Goal: Task Accomplishment & Management: Use online tool/utility

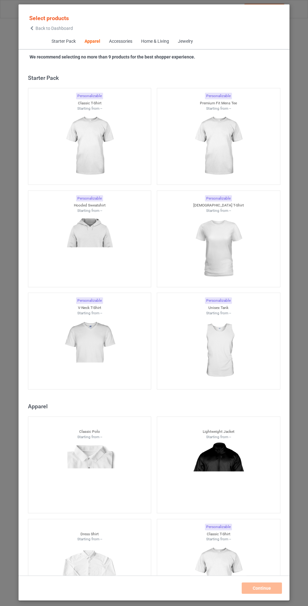
scroll to position [336, 0]
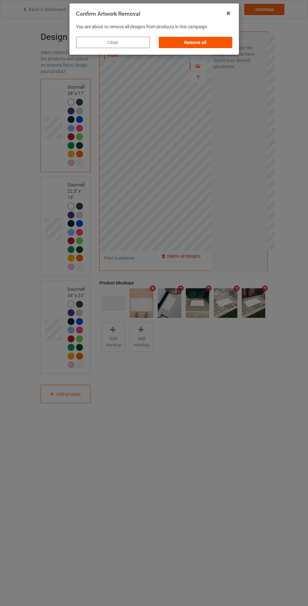
click at [206, 40] on div "Remove all" at bounding box center [195, 42] width 74 height 11
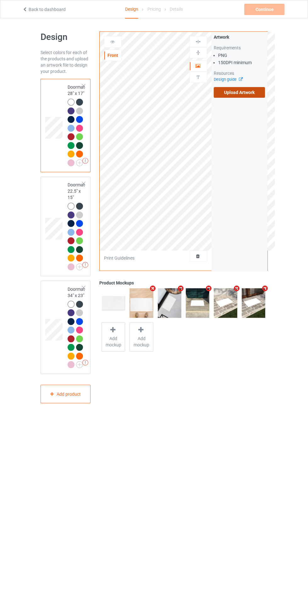
click at [236, 92] on label "Upload Artwork" at bounding box center [240, 92] width 52 height 11
click at [0, 0] on input "Upload Artwork" at bounding box center [0, 0] width 0 height 0
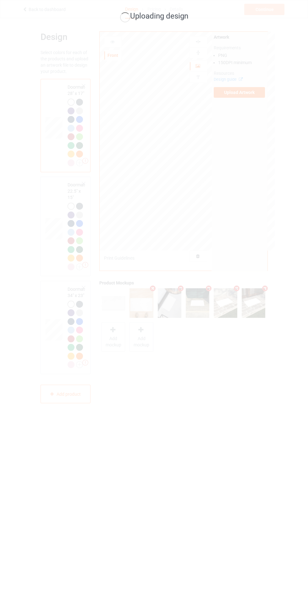
click at [207, 529] on div "Uploading design" at bounding box center [154, 303] width 308 height 606
click at [223, 487] on div "Uploading design" at bounding box center [154, 303] width 308 height 606
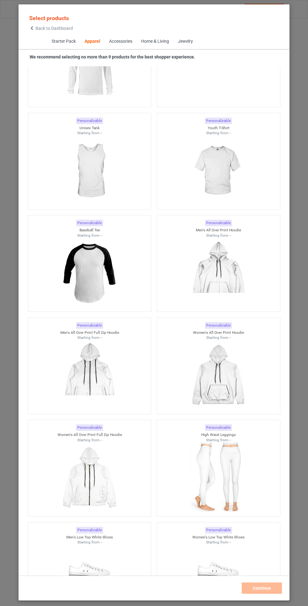
scroll to position [818, 0]
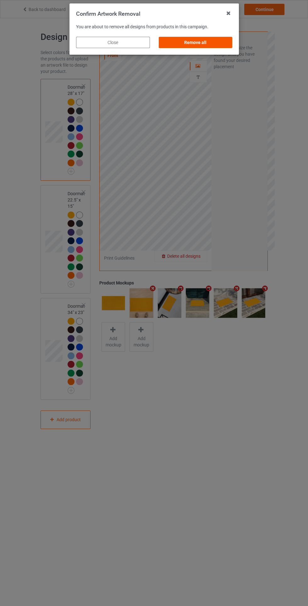
click at [210, 44] on div "Remove all" at bounding box center [195, 42] width 74 height 11
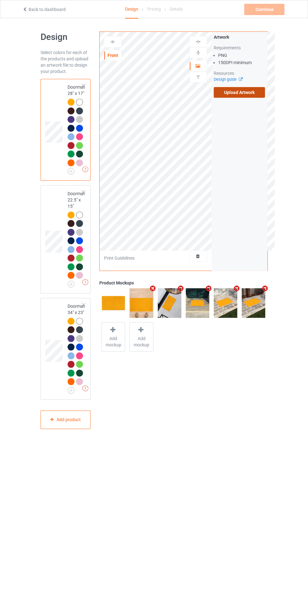
click at [253, 94] on label "Upload Artwork" at bounding box center [240, 92] width 52 height 11
click at [0, 0] on input "Upload Artwork" at bounding box center [0, 0] width 0 height 0
click at [203, 256] on div at bounding box center [198, 256] width 17 height 6
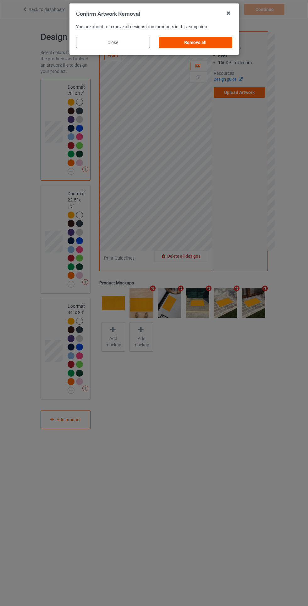
click at [219, 40] on div "Remove all" at bounding box center [195, 42] width 74 height 11
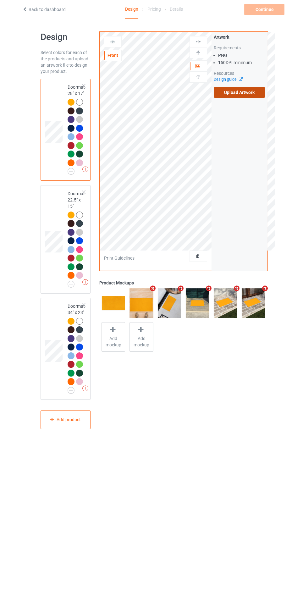
click at [260, 90] on label "Upload Artwork" at bounding box center [240, 92] width 52 height 11
click at [0, 0] on input "Upload Artwork" at bounding box center [0, 0] width 0 height 0
click at [263, 92] on label "Upload Artwork" at bounding box center [240, 92] width 52 height 11
click at [0, 0] on input "Upload Artwork" at bounding box center [0, 0] width 0 height 0
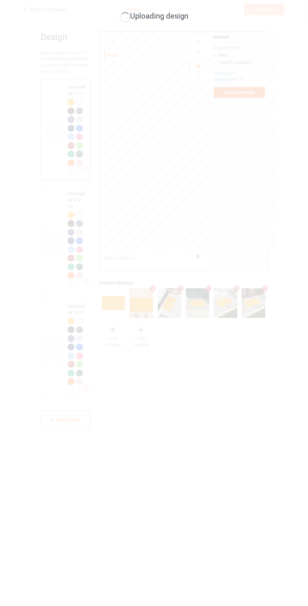
click at [290, 191] on div "Uploading design" at bounding box center [154, 303] width 308 height 606
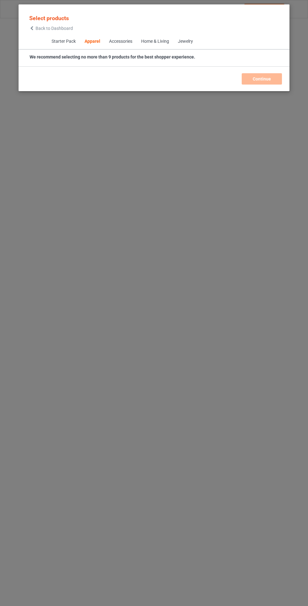
click at [261, 83] on div "Continue" at bounding box center [154, 78] width 258 height 11
click at [260, 96] on div "Select products Back to Dashboard Starter Pack Apparel Accessories Home & Livin…" at bounding box center [154, 303] width 308 height 606
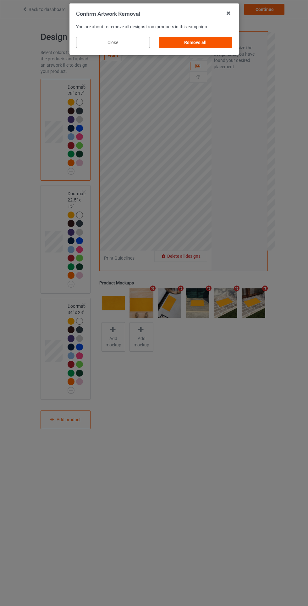
click at [214, 40] on div "Remove all" at bounding box center [195, 42] width 74 height 11
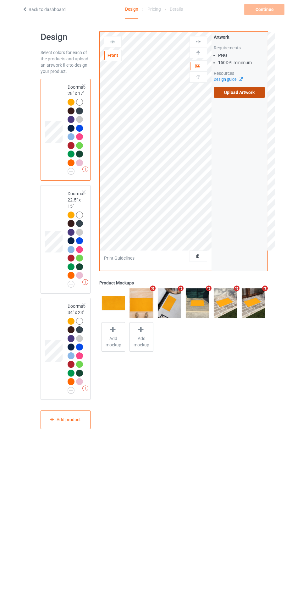
click at [252, 96] on label "Upload Artwork" at bounding box center [240, 92] width 52 height 11
click at [0, 0] on input "Upload Artwork" at bounding box center [0, 0] width 0 height 0
click at [162, 424] on div "Front Artwork Upload artwork before adding personalization Print Guidelines Art…" at bounding box center [183, 230] width 177 height 406
click at [116, 42] on div at bounding box center [112, 42] width 17 height 6
click at [107, 46] on div at bounding box center [113, 41] width 18 height 11
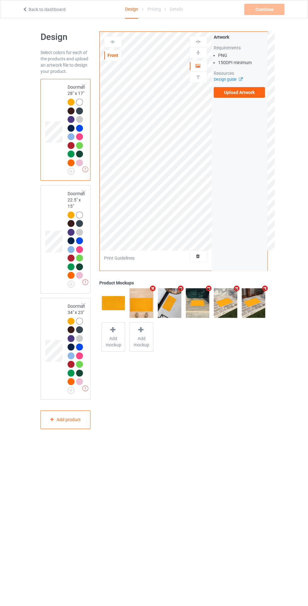
click at [120, 42] on div at bounding box center [112, 42] width 17 height 6
click at [112, 41] on icon at bounding box center [112, 41] width 5 height 4
click at [110, 39] on icon at bounding box center [112, 41] width 5 height 4
click at [252, 96] on label "Upload Artwork" at bounding box center [240, 92] width 52 height 11
click at [0, 0] on input "Upload Artwork" at bounding box center [0, 0] width 0 height 0
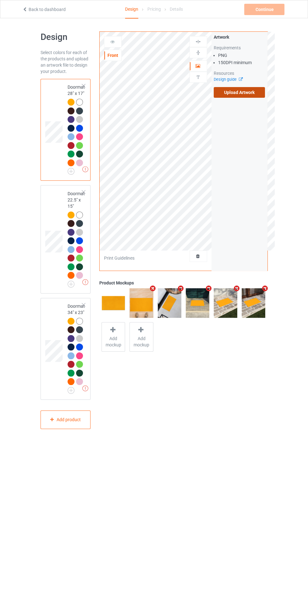
click at [259, 95] on label "Upload Artwork" at bounding box center [240, 92] width 52 height 11
click at [0, 0] on input "Upload Artwork" at bounding box center [0, 0] width 0 height 0
click at [195, 433] on div "Front Artwork Upload artwork before adding personalization Print Guidelines Art…" at bounding box center [183, 230] width 177 height 406
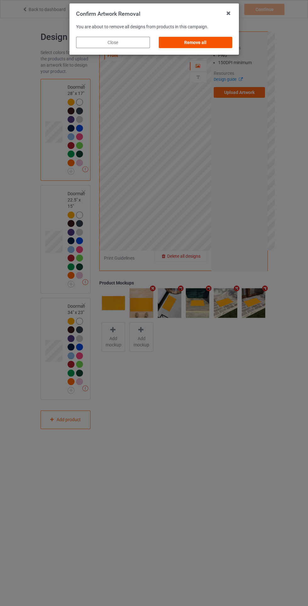
click at [216, 41] on div "Remove all" at bounding box center [195, 42] width 74 height 11
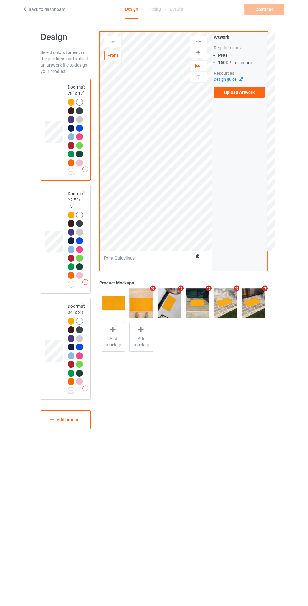
click at [199, 255] on icon at bounding box center [197, 255] width 5 height 4
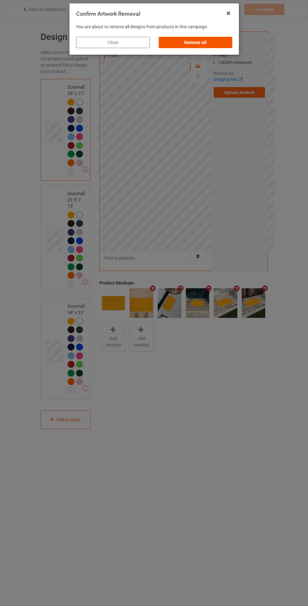
click at [195, 41] on div "Remove all" at bounding box center [195, 42] width 74 height 11
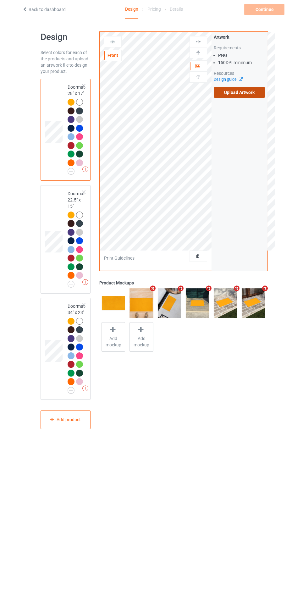
click at [246, 92] on label "Upload Artwork" at bounding box center [240, 92] width 52 height 11
click at [0, 0] on input "Upload Artwork" at bounding box center [0, 0] width 0 height 0
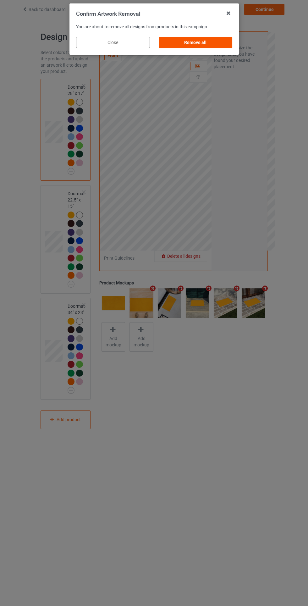
click at [208, 40] on div "Remove all" at bounding box center [195, 42] width 74 height 11
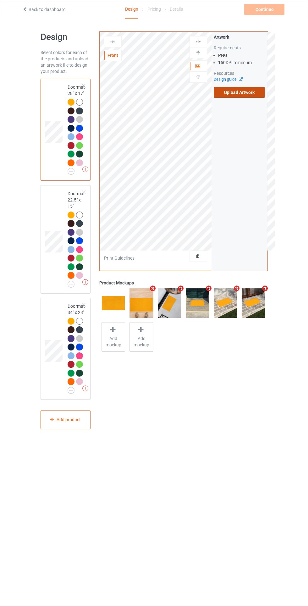
click at [239, 92] on label "Upload Artwork" at bounding box center [240, 92] width 52 height 11
click at [0, 0] on input "Upload Artwork" at bounding box center [0, 0] width 0 height 0
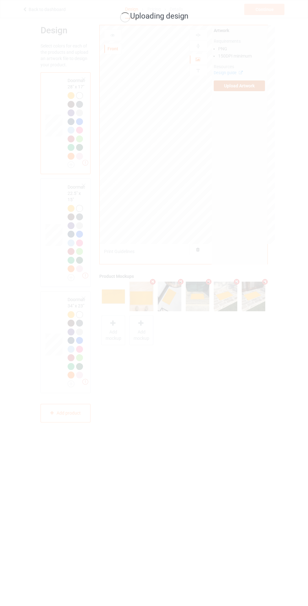
scroll to position [18, 0]
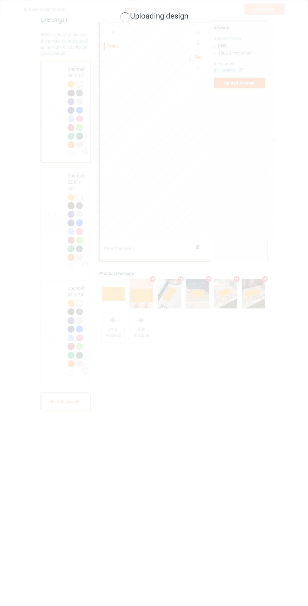
click at [121, 207] on div "Uploading design" at bounding box center [154, 303] width 308 height 606
click at [109, 207] on div "Uploading design" at bounding box center [154, 303] width 308 height 606
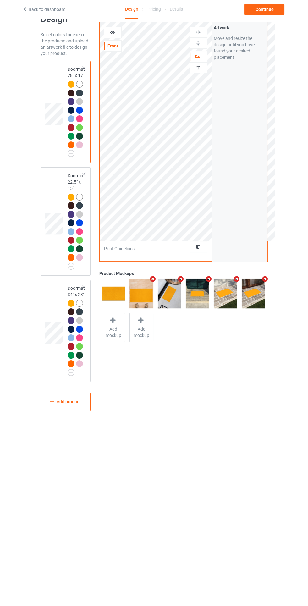
click at [115, 36] on div at bounding box center [113, 32] width 18 height 11
click at [120, 31] on div at bounding box center [112, 32] width 17 height 6
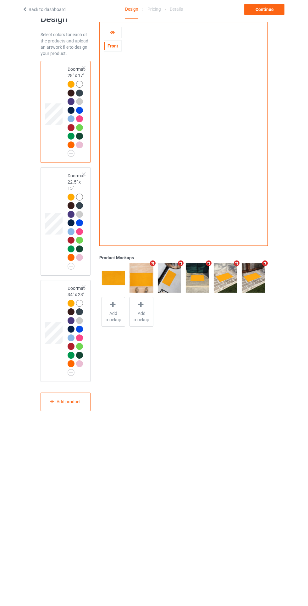
click at [112, 31] on icon at bounding box center [112, 31] width 5 height 4
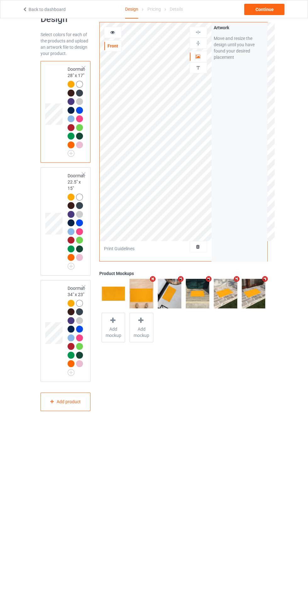
click at [205, 58] on div at bounding box center [198, 56] width 17 height 6
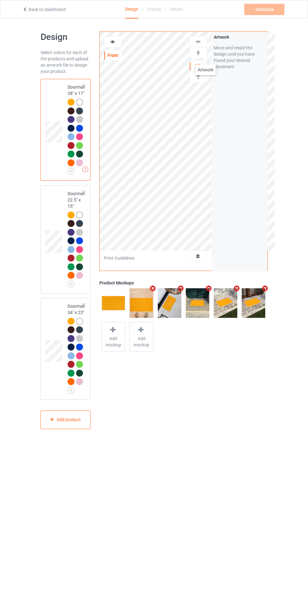
click at [243, 204] on div "Artwork Move and resize the design until you have found your desired placement" at bounding box center [239, 151] width 56 height 239
click at [200, 69] on div "Artwork" at bounding box center [198, 65] width 18 height 11
click at [199, 66] on icon at bounding box center [197, 65] width 5 height 4
click at [201, 60] on div "Artwork" at bounding box center [198, 65] width 18 height 11
click at [200, 65] on div at bounding box center [198, 66] width 17 height 6
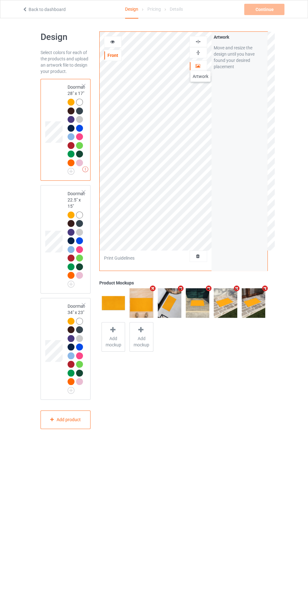
click at [197, 69] on div "Artwork" at bounding box center [198, 65] width 18 height 11
click at [194, 41] on div at bounding box center [198, 42] width 17 height 6
click at [197, 61] on div "Artwork" at bounding box center [198, 65] width 18 height 11
click at [198, 52] on img at bounding box center [198, 53] width 6 height 6
click at [198, 54] on img at bounding box center [198, 53] width 6 height 6
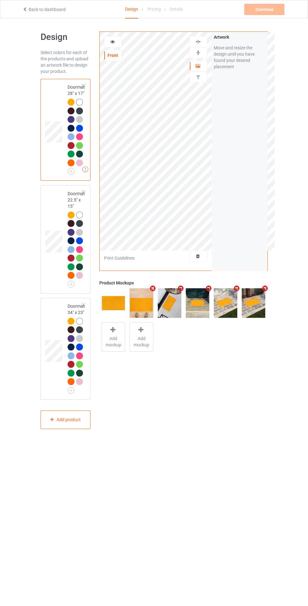
click at [200, 43] on img at bounding box center [198, 42] width 6 height 6
click at [191, 256] on span "Delete all designs" at bounding box center [183, 256] width 33 height 5
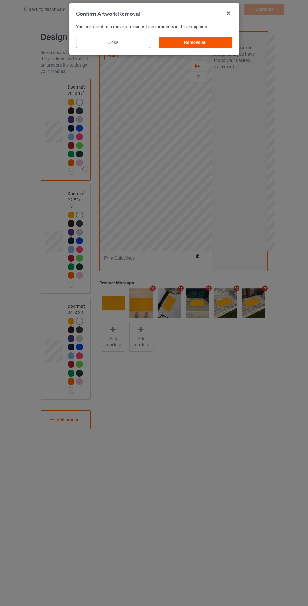
click at [188, 42] on div "Remove all" at bounding box center [195, 42] width 74 height 11
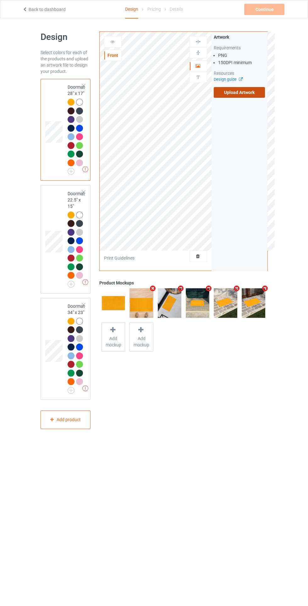
click at [243, 91] on label "Upload Artwork" at bounding box center [240, 92] width 52 height 11
click at [0, 0] on input "Upload Artwork" at bounding box center [0, 0] width 0 height 0
click at [212, 378] on div "Front Artwork Upload artwork before adding personalization Print Guidelines Art…" at bounding box center [183, 230] width 177 height 406
click at [112, 55] on div "Front" at bounding box center [112, 55] width 17 height 6
click at [252, 94] on label "Upload Artwork" at bounding box center [240, 92] width 52 height 11
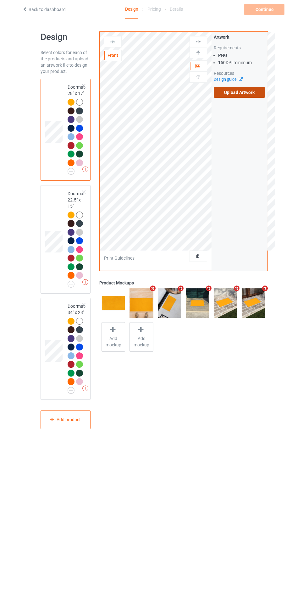
click at [0, 0] on input "Upload Artwork" at bounding box center [0, 0] width 0 height 0
click at [195, 258] on span "Delete all designs" at bounding box center [183, 256] width 33 height 5
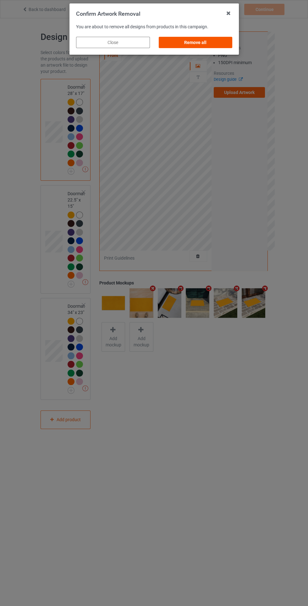
click at [201, 45] on div "Remove all" at bounding box center [195, 42] width 74 height 11
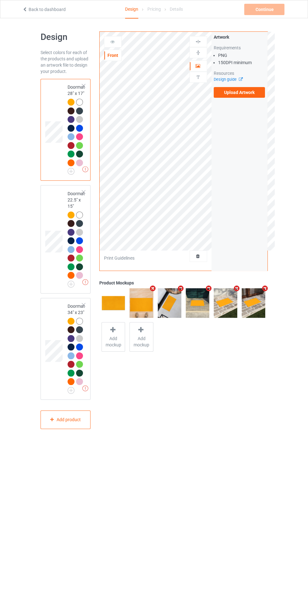
click at [198, 260] on div at bounding box center [198, 255] width 18 height 11
click at [198, 254] on span "Delete all designs" at bounding box center [183, 256] width 33 height 5
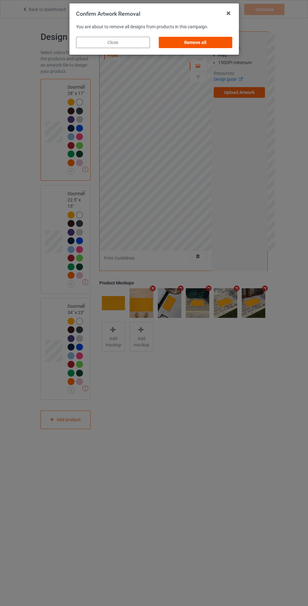
click at [216, 43] on div "Remove all" at bounding box center [195, 42] width 74 height 11
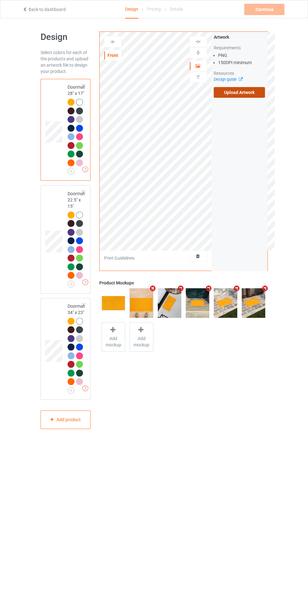
click at [256, 95] on label "Upload Artwork" at bounding box center [240, 92] width 52 height 11
click at [0, 0] on input "Upload Artwork" at bounding box center [0, 0] width 0 height 0
click at [141, 427] on div "Front Artwork Upload artwork before adding personalization Print Guidelines Art…" at bounding box center [183, 230] width 177 height 406
click at [22, 343] on div "Design Select colors for each of the products and upload an artwork file to des…" at bounding box center [154, 230] width 308 height 424
click at [225, 433] on div "Front Artwork Upload artwork before adding personalization Print Guidelines Art…" at bounding box center [183, 230] width 177 height 406
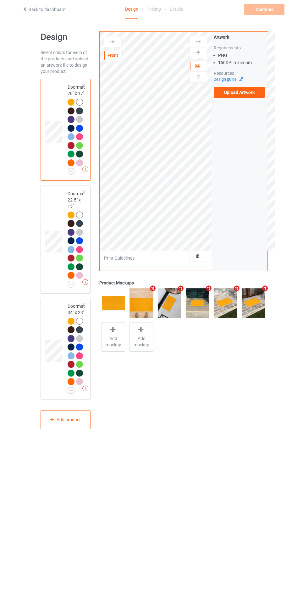
click at [227, 433] on div "Front Artwork Upload artwork before adding personalization Print Guidelines Art…" at bounding box center [183, 230] width 177 height 406
click at [210, 401] on div "Front Artwork Upload artwork before adding personalization Print Guidelines Art…" at bounding box center [183, 230] width 177 height 406
click at [209, 402] on div "Front Artwork Upload artwork before adding personalization Print Guidelines Art…" at bounding box center [183, 230] width 177 height 406
click at [240, 79] on icon at bounding box center [239, 78] width 5 height 4
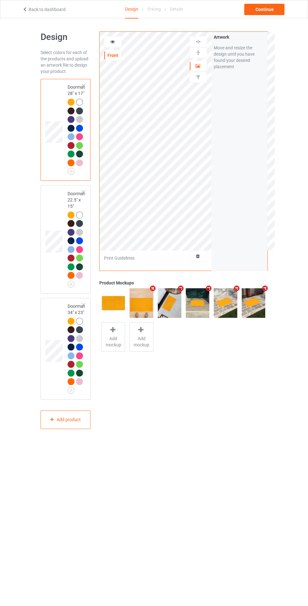
click at [197, 259] on div at bounding box center [198, 256] width 17 height 6
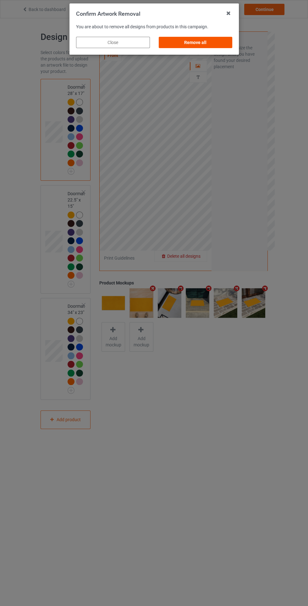
click at [216, 38] on div "Remove all" at bounding box center [195, 42] width 74 height 11
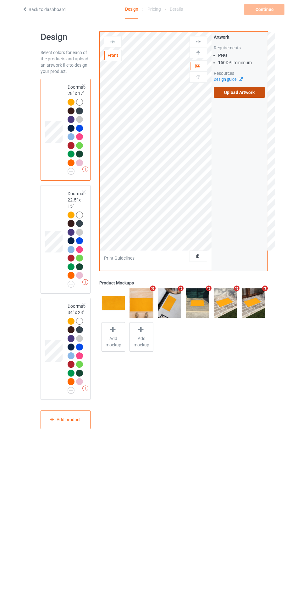
click at [256, 95] on label "Upload Artwork" at bounding box center [240, 92] width 52 height 11
click at [0, 0] on input "Upload Artwork" at bounding box center [0, 0] width 0 height 0
click at [268, 419] on div "Front Artwork Upload artwork before adding personalization Print Guidelines Art…" at bounding box center [183, 230] width 177 height 406
click at [245, 91] on label "Upload Artwork" at bounding box center [240, 92] width 52 height 11
click at [0, 0] on input "Upload Artwork" at bounding box center [0, 0] width 0 height 0
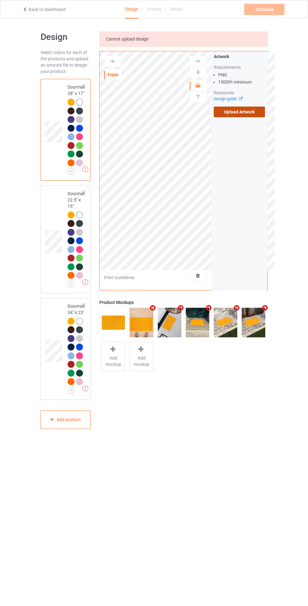
click at [254, 113] on label "Upload Artwork" at bounding box center [240, 112] width 52 height 11
click at [0, 0] on input "Upload Artwork" at bounding box center [0, 0] width 0 height 0
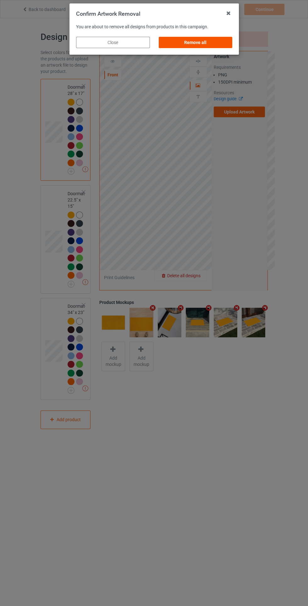
click at [210, 46] on div "Remove all" at bounding box center [195, 42] width 74 height 11
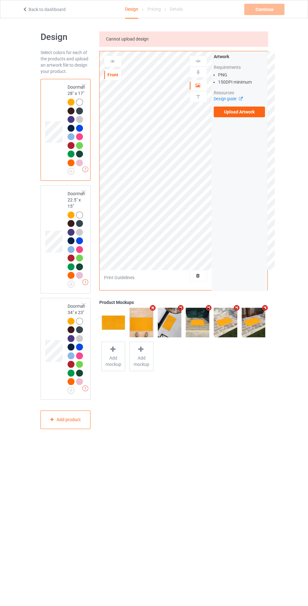
click at [196, 277] on icon at bounding box center [197, 274] width 5 height 4
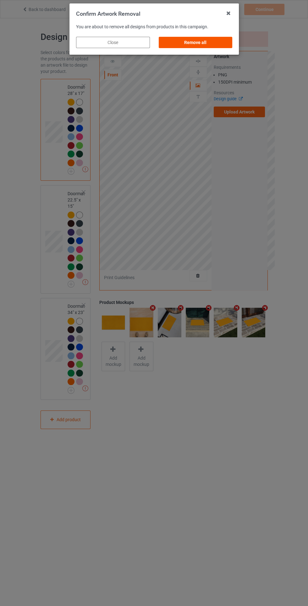
click at [198, 42] on div "Remove all" at bounding box center [195, 42] width 74 height 11
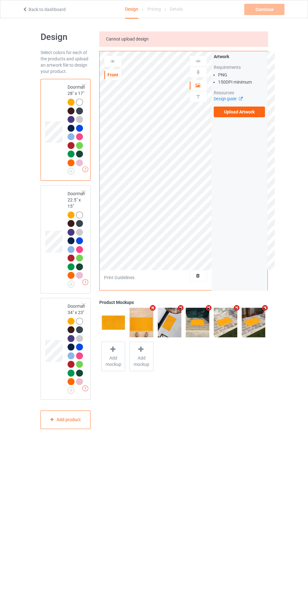
click at [197, 276] on icon at bounding box center [197, 274] width 5 height 4
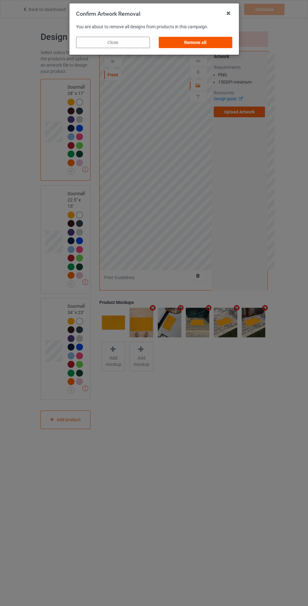
click at [198, 42] on div "Remove all" at bounding box center [195, 42] width 74 height 11
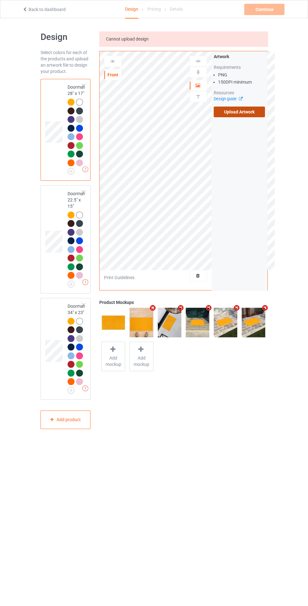
click at [249, 113] on label "Upload Artwork" at bounding box center [240, 112] width 52 height 11
click at [0, 0] on input "Upload Artwork" at bounding box center [0, 0] width 0 height 0
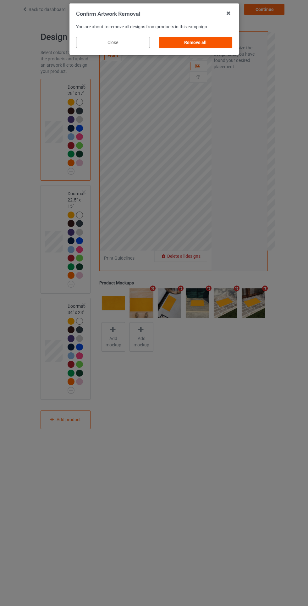
click at [217, 44] on div "Remove all" at bounding box center [195, 42] width 74 height 11
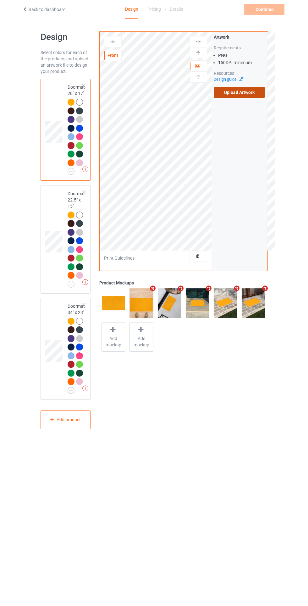
click at [241, 92] on label "Upload Artwork" at bounding box center [240, 92] width 52 height 11
click at [0, 0] on input "Upload Artwork" at bounding box center [0, 0] width 0 height 0
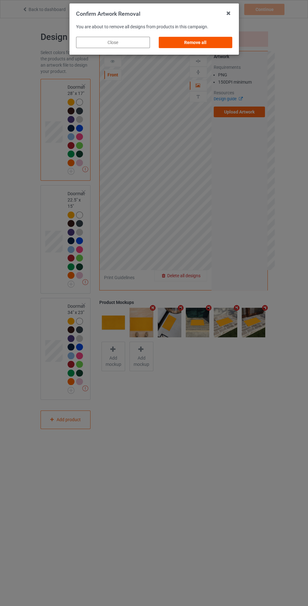
click at [202, 47] on div "Remove all" at bounding box center [195, 42] width 74 height 11
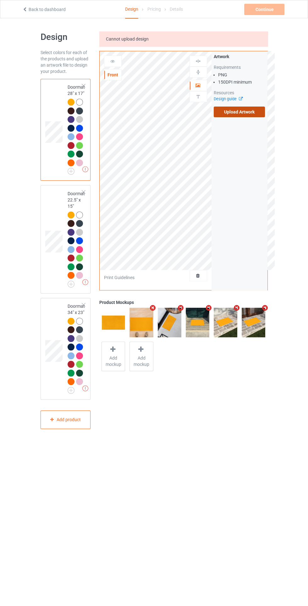
click at [243, 113] on label "Upload Artwork" at bounding box center [240, 112] width 52 height 11
click at [0, 0] on input "Upload Artwork" at bounding box center [0, 0] width 0 height 0
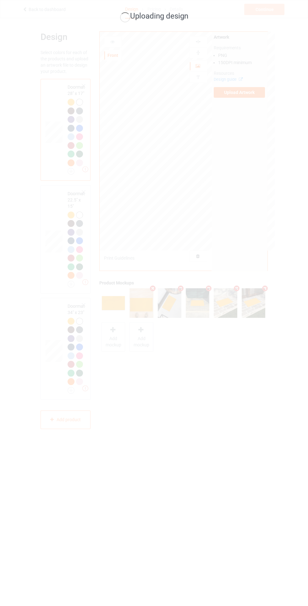
click at [134, 436] on div "Uploading design" at bounding box center [154, 303] width 308 height 606
click at [276, 45] on div "Uploading design" at bounding box center [154, 303] width 308 height 606
click at [138, 378] on div "Uploading design" at bounding box center [154, 303] width 308 height 606
click at [141, 342] on div "Uploading design" at bounding box center [154, 303] width 308 height 606
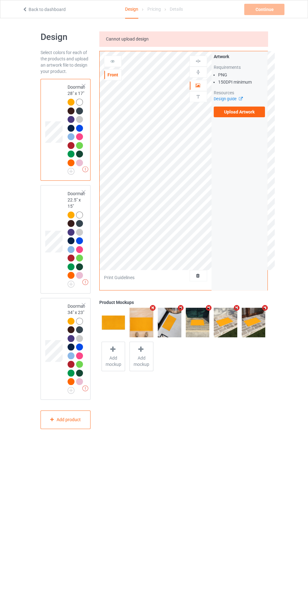
click at [114, 396] on div "Cannot upload design Front Artwork Upload artwork before adding personalization…" at bounding box center [183, 230] width 177 height 406
click at [204, 275] on div at bounding box center [198, 275] width 17 height 6
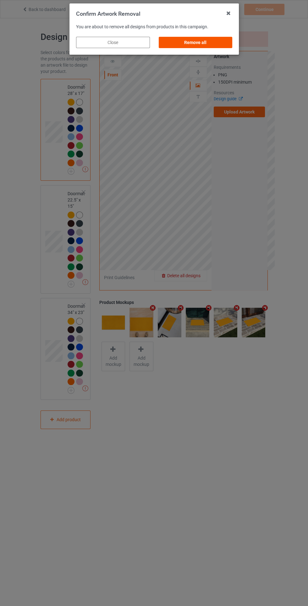
click at [210, 44] on div "Remove all" at bounding box center [195, 42] width 74 height 11
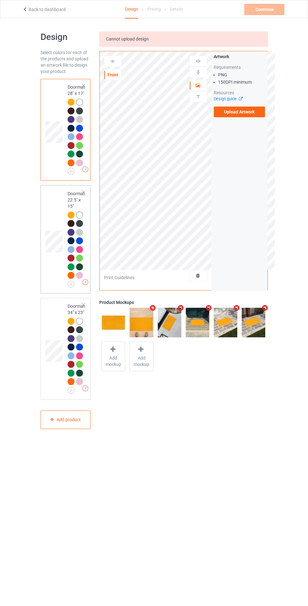
click at [56, 291] on td at bounding box center [54, 239] width 19 height 103
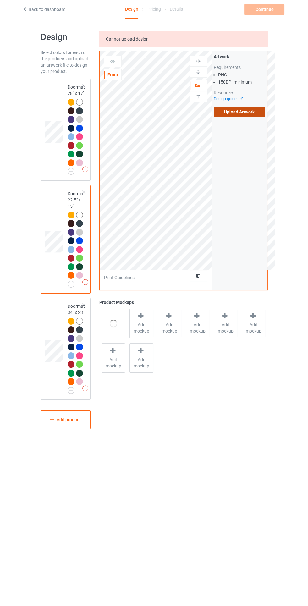
click at [254, 109] on label "Upload Artwork" at bounding box center [240, 112] width 52 height 11
click at [0, 0] on input "Upload Artwork" at bounding box center [0, 0] width 0 height 0
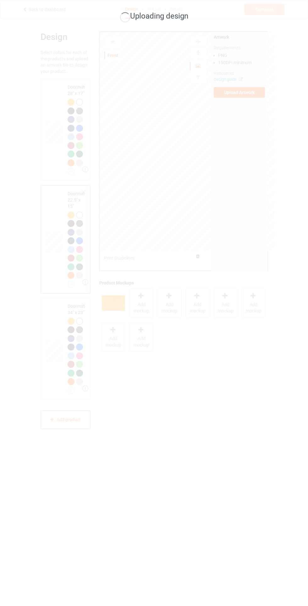
click at [254, 434] on div "Uploading design" at bounding box center [154, 303] width 308 height 606
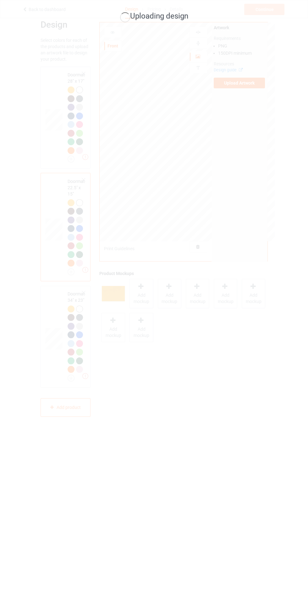
scroll to position [12, 0]
click at [280, 30] on div "Uploading design" at bounding box center [154, 303] width 308 height 606
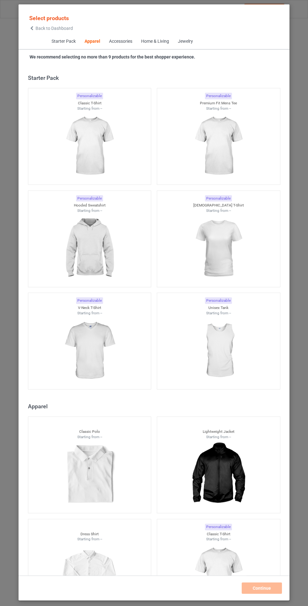
scroll to position [336, 0]
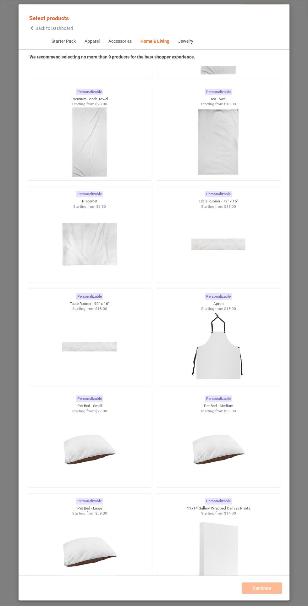
scroll to position [7390, 0]
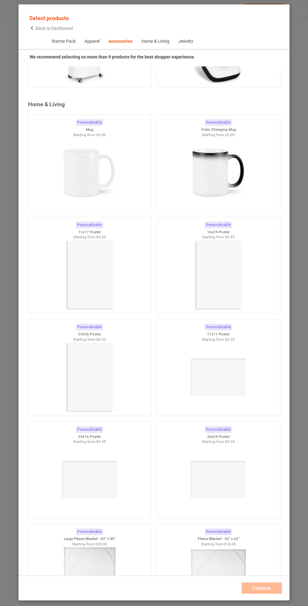
scroll to position [5459, 0]
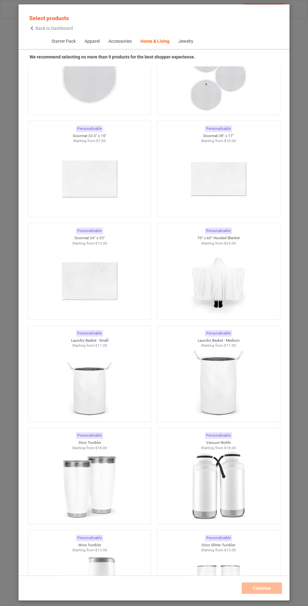
scroll to position [10053, 0]
click at [126, 280] on div at bounding box center [89, 282] width 129 height 74
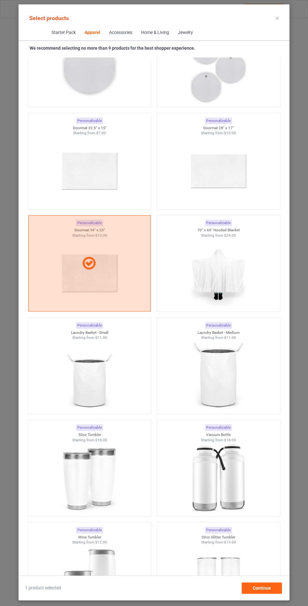
click at [264, 582] on div "1 product selected Continue" at bounding box center [154, 584] width 271 height 18
click at [270, 593] on div "Continue" at bounding box center [262, 587] width 40 height 11
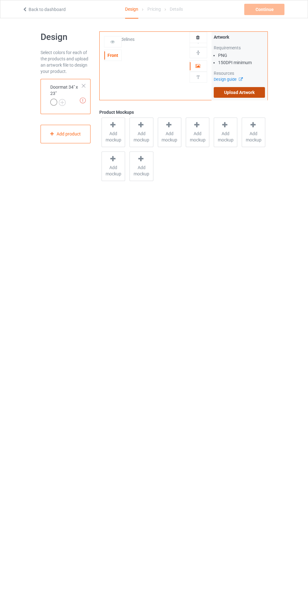
click at [256, 94] on label "Upload Artwork" at bounding box center [240, 92] width 52 height 11
click at [0, 0] on input "Upload Artwork" at bounding box center [0, 0] width 0 height 0
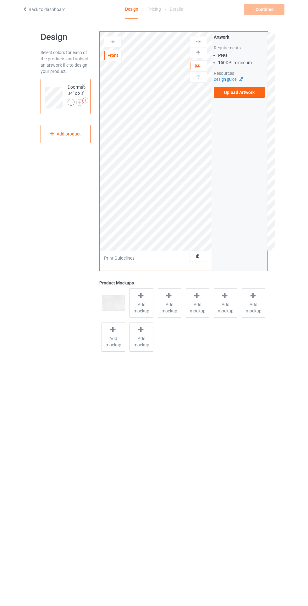
click at [211, 518] on body "Back to dashboard Design Pricing Details Continue Missing artworks Design Selec…" at bounding box center [154, 321] width 308 height 606
click at [142, 533] on body "Back to dashboard Design Pricing Details Continue Missing artworks Design Selec…" at bounding box center [154, 321] width 308 height 606
click at [128, 462] on body "Back to dashboard Design Pricing Details Continue Missing artworks Design Selec…" at bounding box center [154, 321] width 308 height 606
click at [255, 489] on body "Back to dashboard Design Pricing Details Continue Missing artworks Design Selec…" at bounding box center [154, 321] width 308 height 606
click at [199, 528] on body "Back to dashboard Design Pricing Details Continue Missing artworks Design Selec…" at bounding box center [154, 321] width 308 height 606
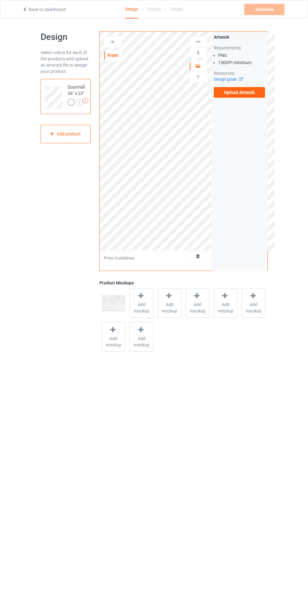
click at [213, 591] on body "Back to dashboard Design Pricing Details Continue Missing artworks Design Selec…" at bounding box center [154, 321] width 308 height 606
click at [117, 56] on div "Front" at bounding box center [112, 55] width 17 height 6
click at [250, 88] on label "Upload Artwork" at bounding box center [240, 92] width 52 height 11
click at [0, 0] on input "Upload Artwork" at bounding box center [0, 0] width 0 height 0
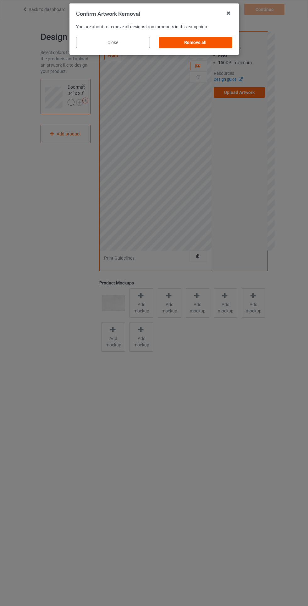
click at [210, 48] on div "Remove all" at bounding box center [195, 42] width 74 height 11
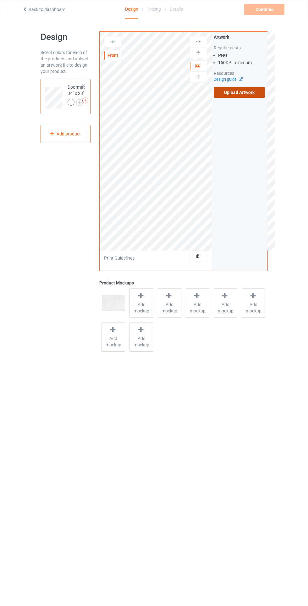
click at [241, 91] on label "Upload Artwork" at bounding box center [240, 92] width 52 height 11
click at [0, 0] on input "Upload Artwork" at bounding box center [0, 0] width 0 height 0
click at [185, 545] on body "Back to dashboard Design Pricing Details Continue Missing artworks Design Selec…" at bounding box center [154, 321] width 308 height 606
click at [246, 106] on div "Artwork Requirements PNG 150 DPI minimum Resources Design guide Upload Artwork" at bounding box center [239, 151] width 56 height 239
click at [252, 94] on label "Upload Artwork" at bounding box center [240, 92] width 52 height 11
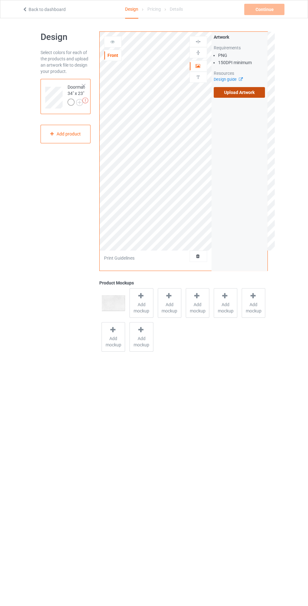
click at [0, 0] on input "Upload Artwork" at bounding box center [0, 0] width 0 height 0
click at [255, 97] on label "Upload Artwork" at bounding box center [240, 92] width 52 height 11
click at [0, 0] on input "Upload Artwork" at bounding box center [0, 0] width 0 height 0
